Goal: Check status: Check status

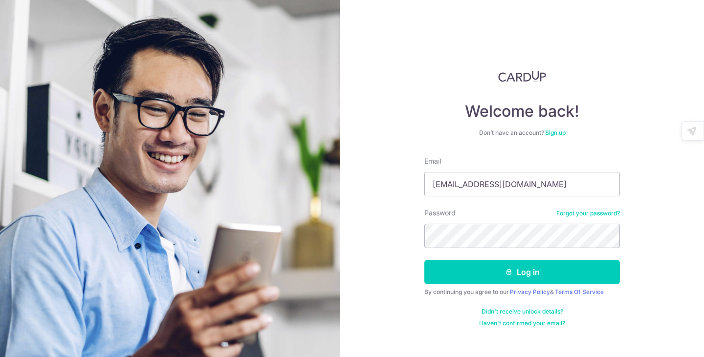
drag, startPoint x: 380, startPoint y: 299, endPoint x: 408, endPoint y: 271, distance: 39.0
click at [380, 299] on div "Welcome back! Don’t have an account? Sign up Email [EMAIL_ADDRESS][DOMAIN_NAME]…" at bounding box center [522, 178] width 364 height 357
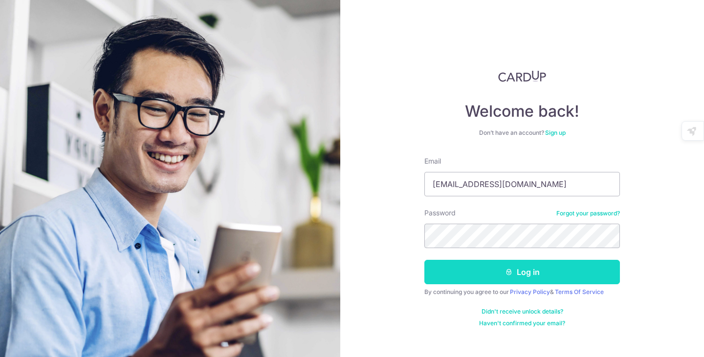
click at [494, 279] on button "Log in" at bounding box center [521, 272] width 195 height 24
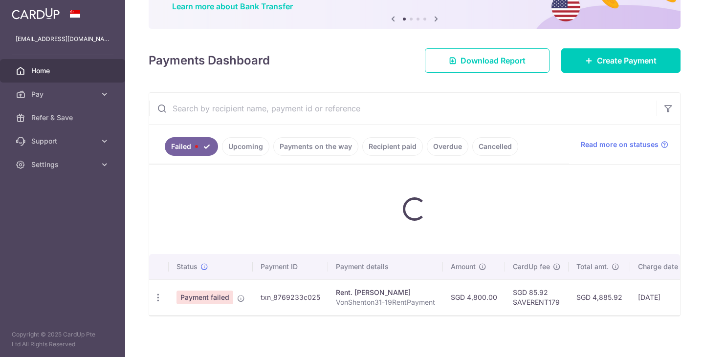
scroll to position [95, 0]
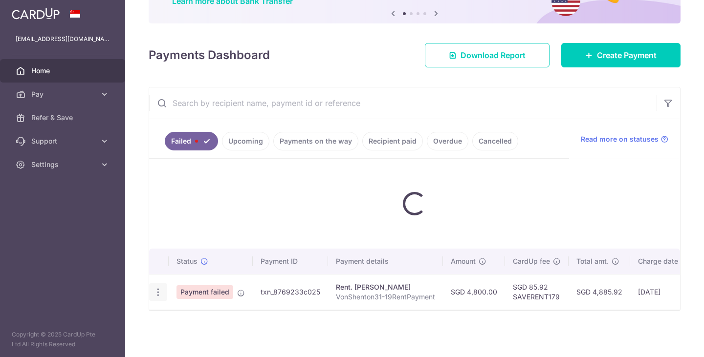
click at [156, 287] on icon "button" at bounding box center [158, 292] width 10 height 10
click at [160, 288] on icon "button" at bounding box center [158, 292] width 10 height 10
click at [158, 287] on icon "button" at bounding box center [158, 292] width 10 height 10
click at [161, 287] on icon "button" at bounding box center [158, 292] width 10 height 10
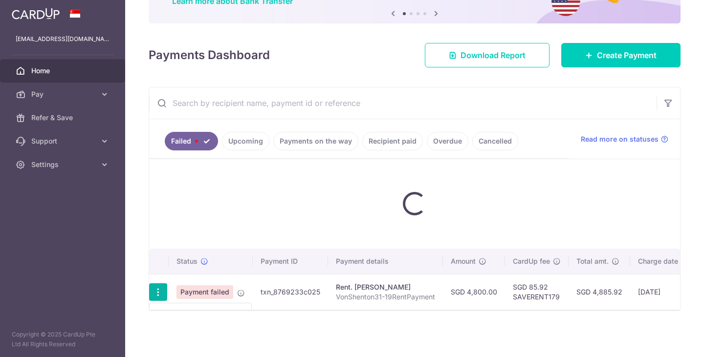
click at [158, 287] on icon "button" at bounding box center [158, 292] width 10 height 10
